Goal: Task Accomplishment & Management: Manage account settings

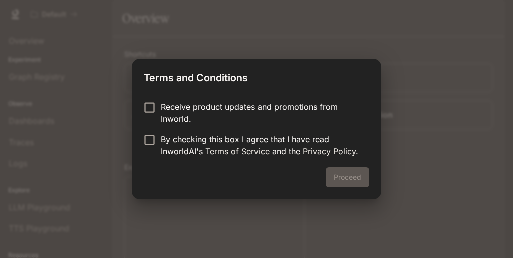
click at [285, 104] on p "Receive product updates and promotions from Inworld." at bounding box center [261, 113] width 200 height 24
click at [289, 136] on p "By checking this box I agree that I have read InworldAI's Terms of Service and …" at bounding box center [261, 145] width 200 height 24
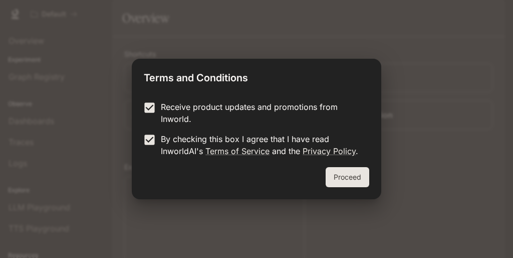
click at [338, 173] on button "Proceed" at bounding box center [348, 177] width 44 height 20
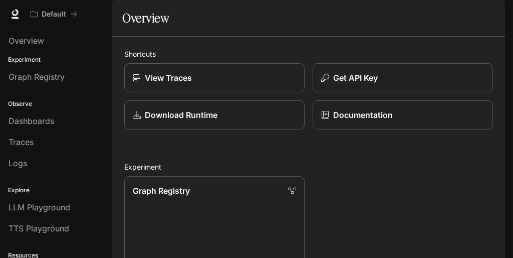
scroll to position [65, 0]
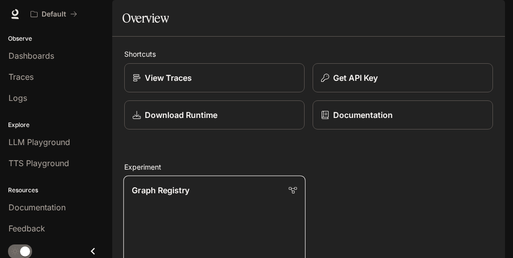
click at [155, 184] on p "Graph Registry" at bounding box center [161, 190] width 58 height 12
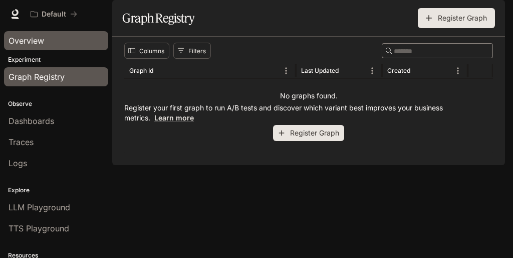
click at [71, 46] on div "Overview" at bounding box center [56, 41] width 95 height 12
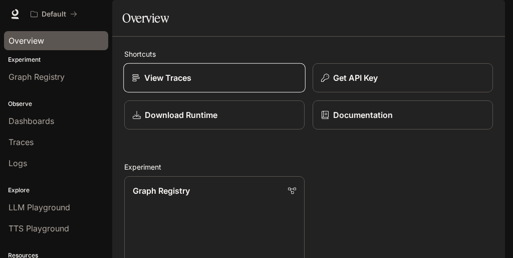
scroll to position [16, 0]
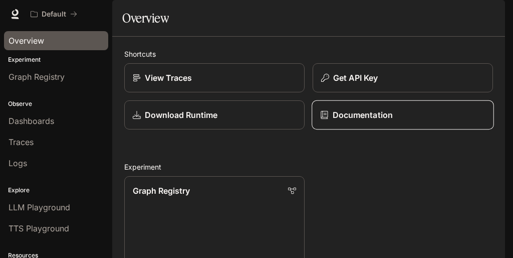
click at [350, 121] on p "Documentation" at bounding box center [363, 115] width 60 height 12
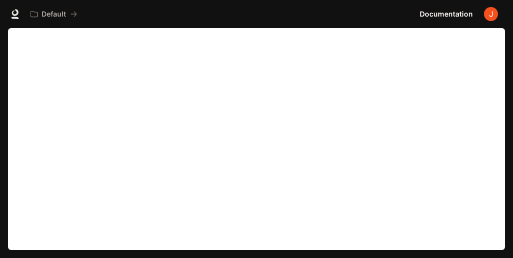
click at [453, 12] on span "Documentation" at bounding box center [446, 14] width 53 height 13
click at [20, 14] on icon at bounding box center [15, 14] width 10 height 10
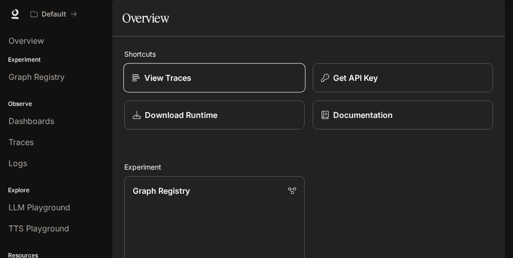
click at [160, 84] on p "View Traces" at bounding box center [168, 78] width 48 height 12
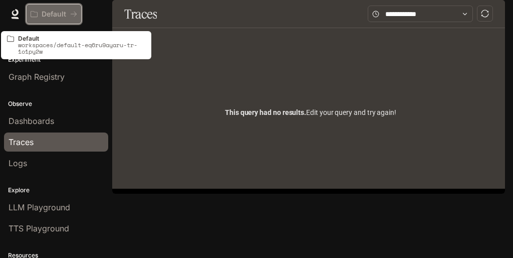
click at [47, 14] on p "Default" at bounding box center [54, 14] width 25 height 9
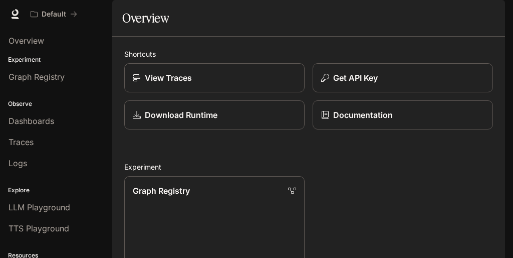
click at [489, 16] on img "button" at bounding box center [491, 14] width 14 height 14
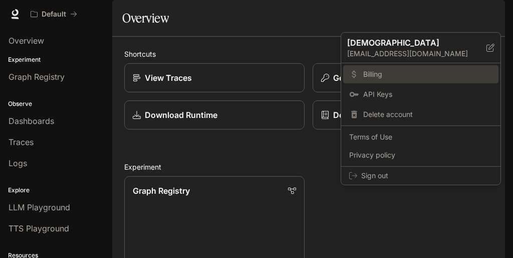
click at [369, 74] on span "Billing" at bounding box center [427, 74] width 129 height 10
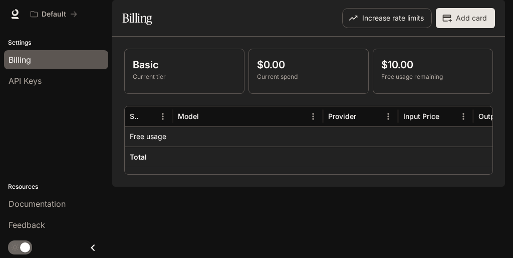
click at [425, 81] on p "Free usage remaining" at bounding box center [432, 76] width 103 height 9
click at [71, 41] on p "Settings" at bounding box center [56, 42] width 112 height 9
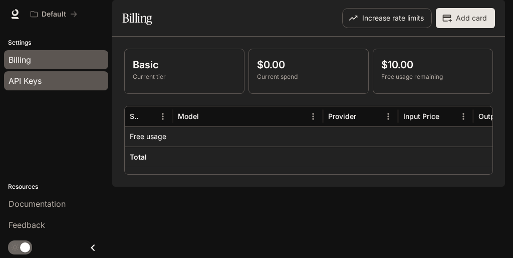
click at [84, 80] on div "API Keys" at bounding box center [56, 81] width 95 height 12
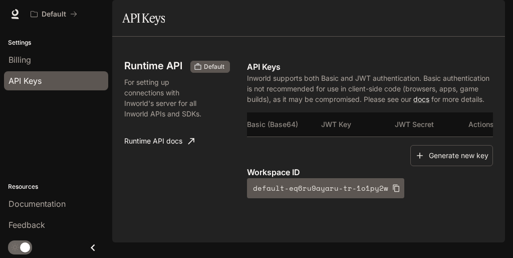
scroll to position [37, 0]
